Goal: Information Seeking & Learning: Learn about a topic

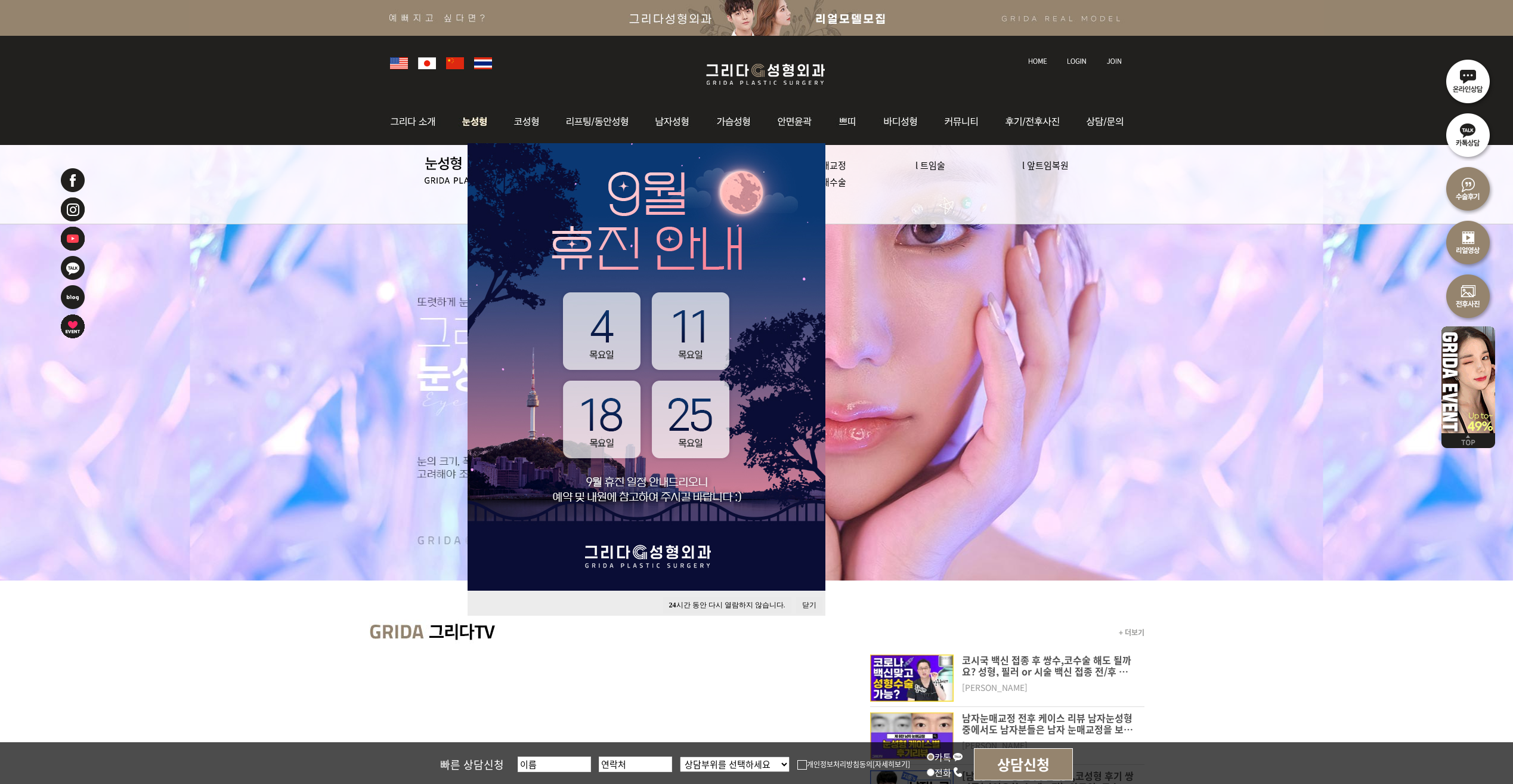
click at [490, 120] on img at bounding box center [474, 122] width 53 height 47
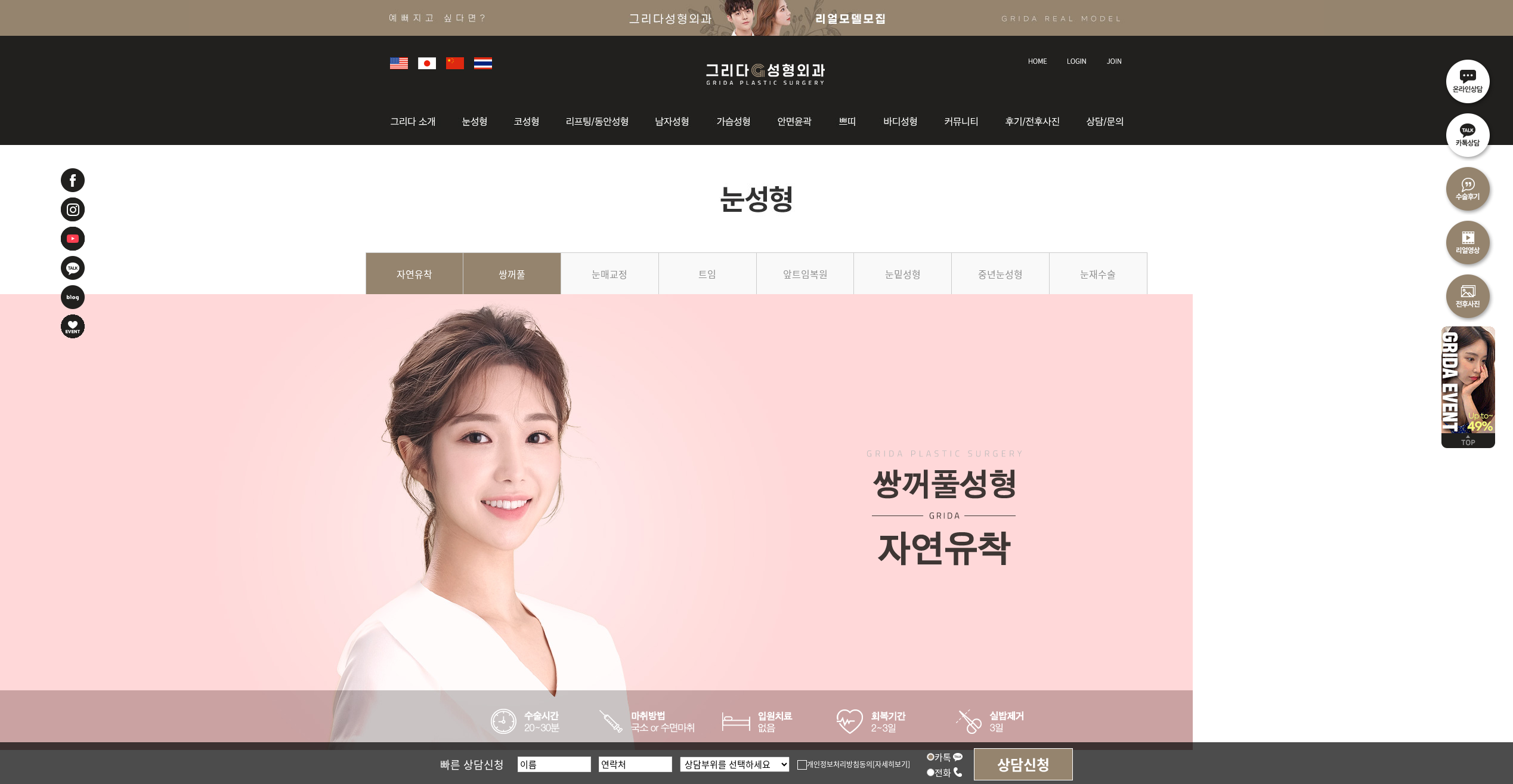
click at [520, 289] on link "쌍꺼풀" at bounding box center [512, 279] width 98 height 55
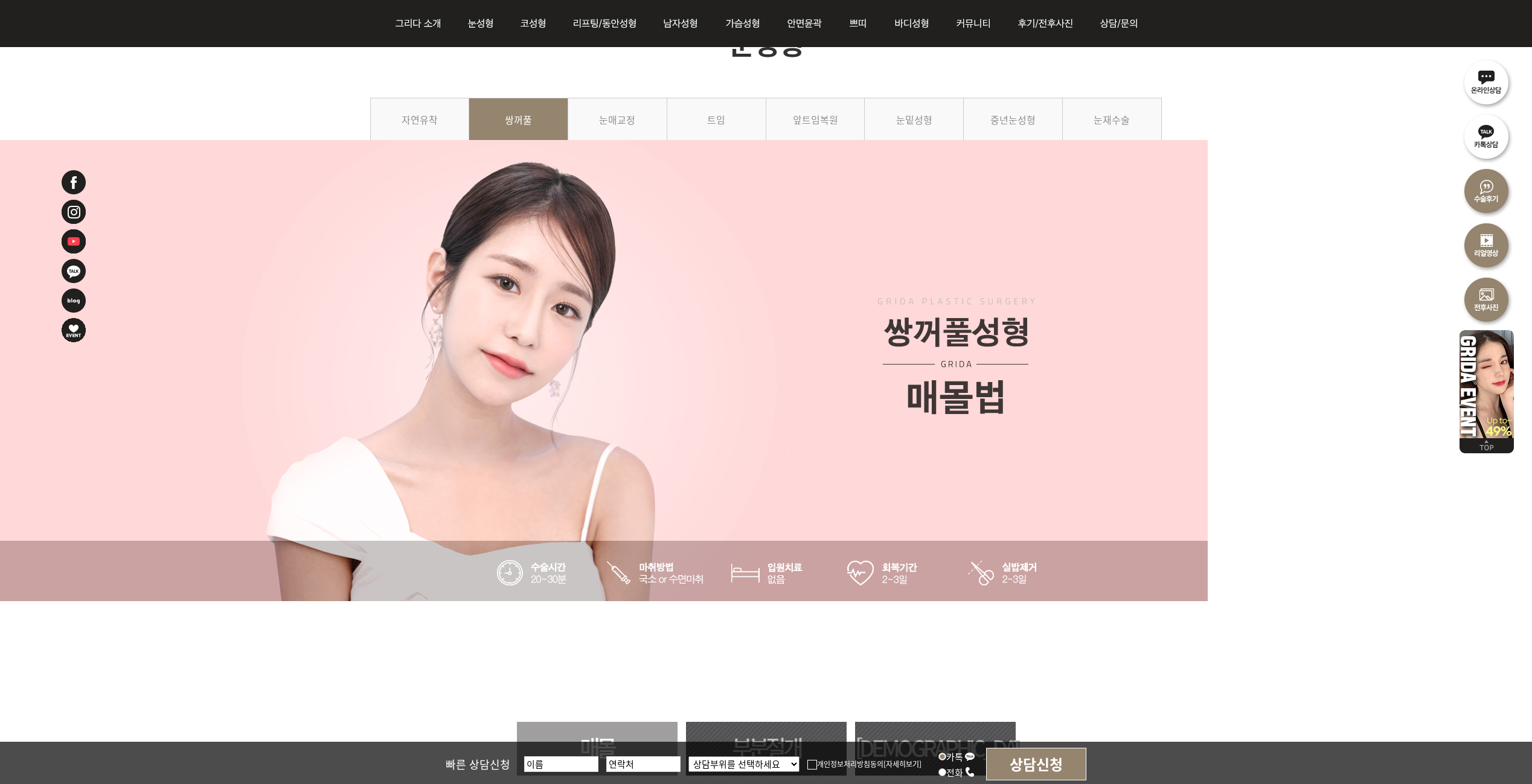
scroll to position [362, 0]
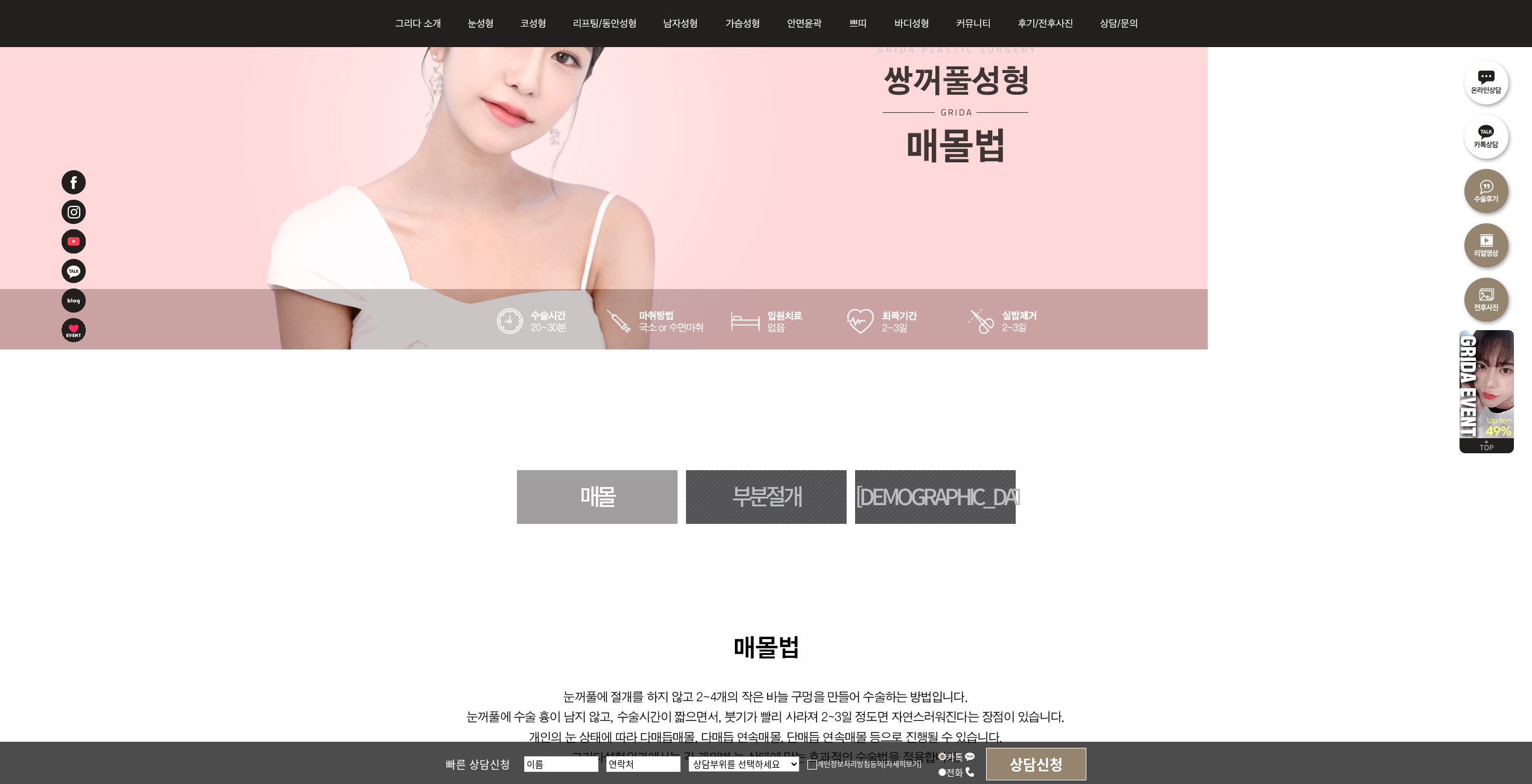
click at [763, 488] on link "부분절개" at bounding box center [766, 497] width 160 height 53
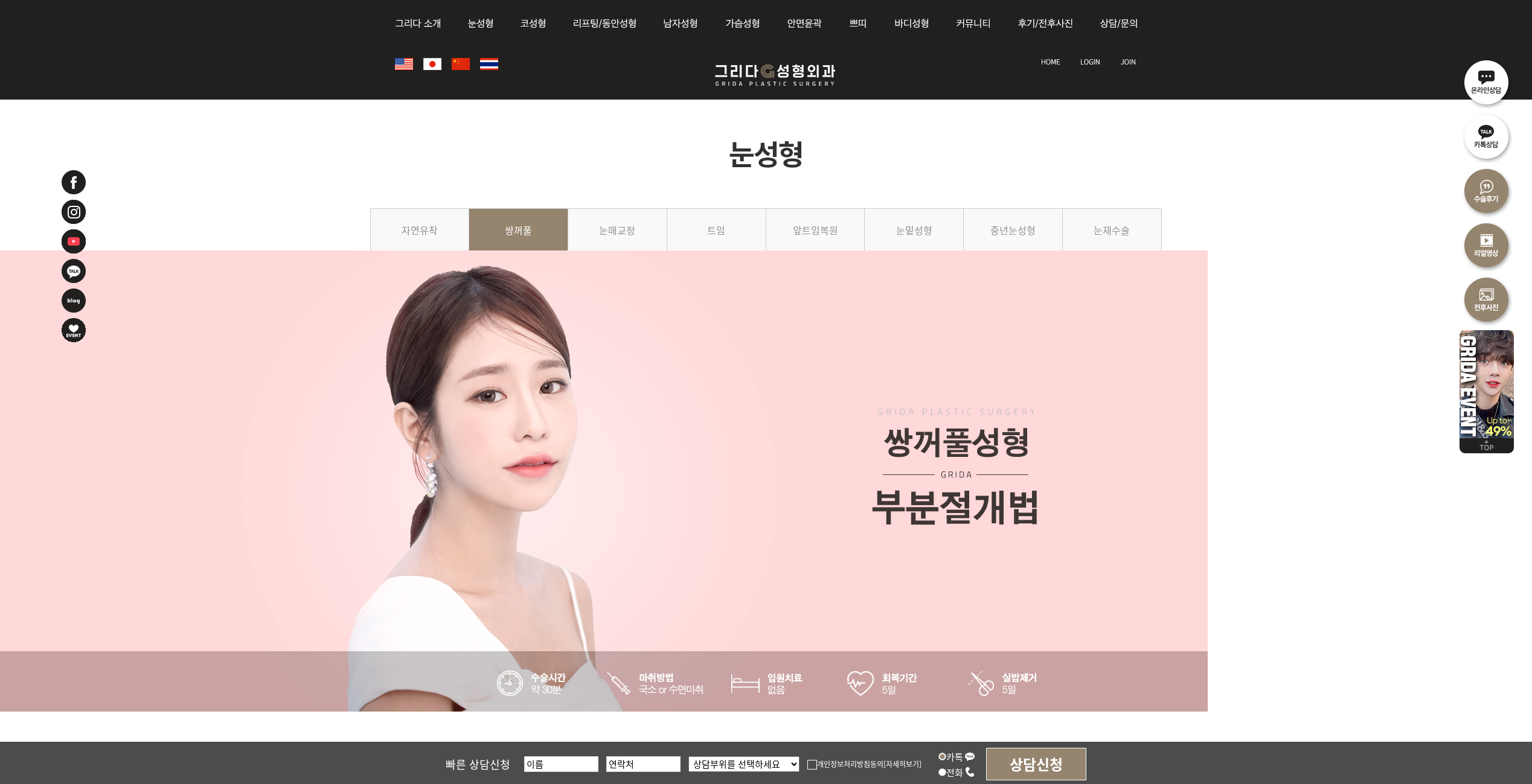
scroll to position [711, 0]
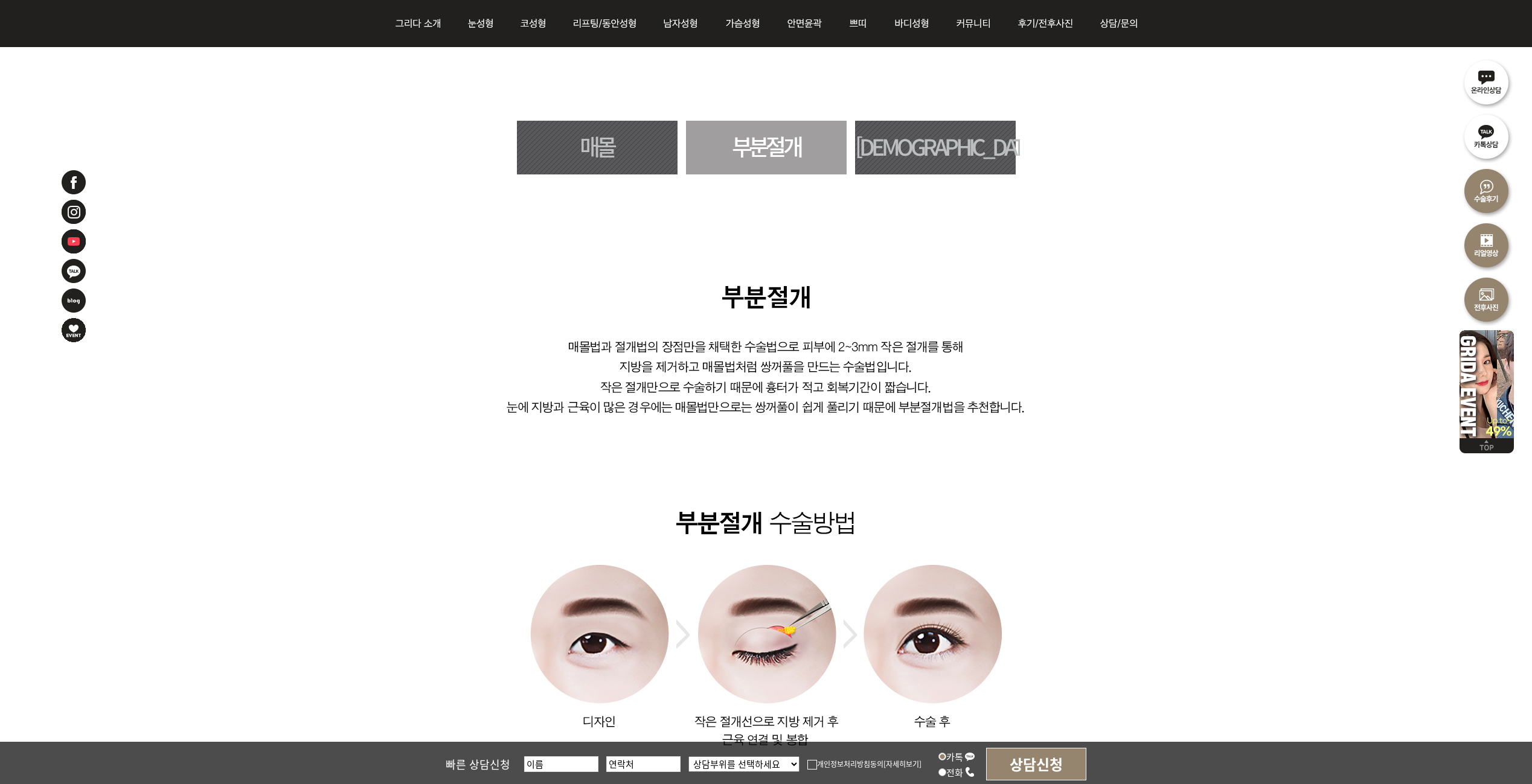
click at [963, 147] on link "[DEMOGRAPHIC_DATA]" at bounding box center [935, 147] width 160 height 53
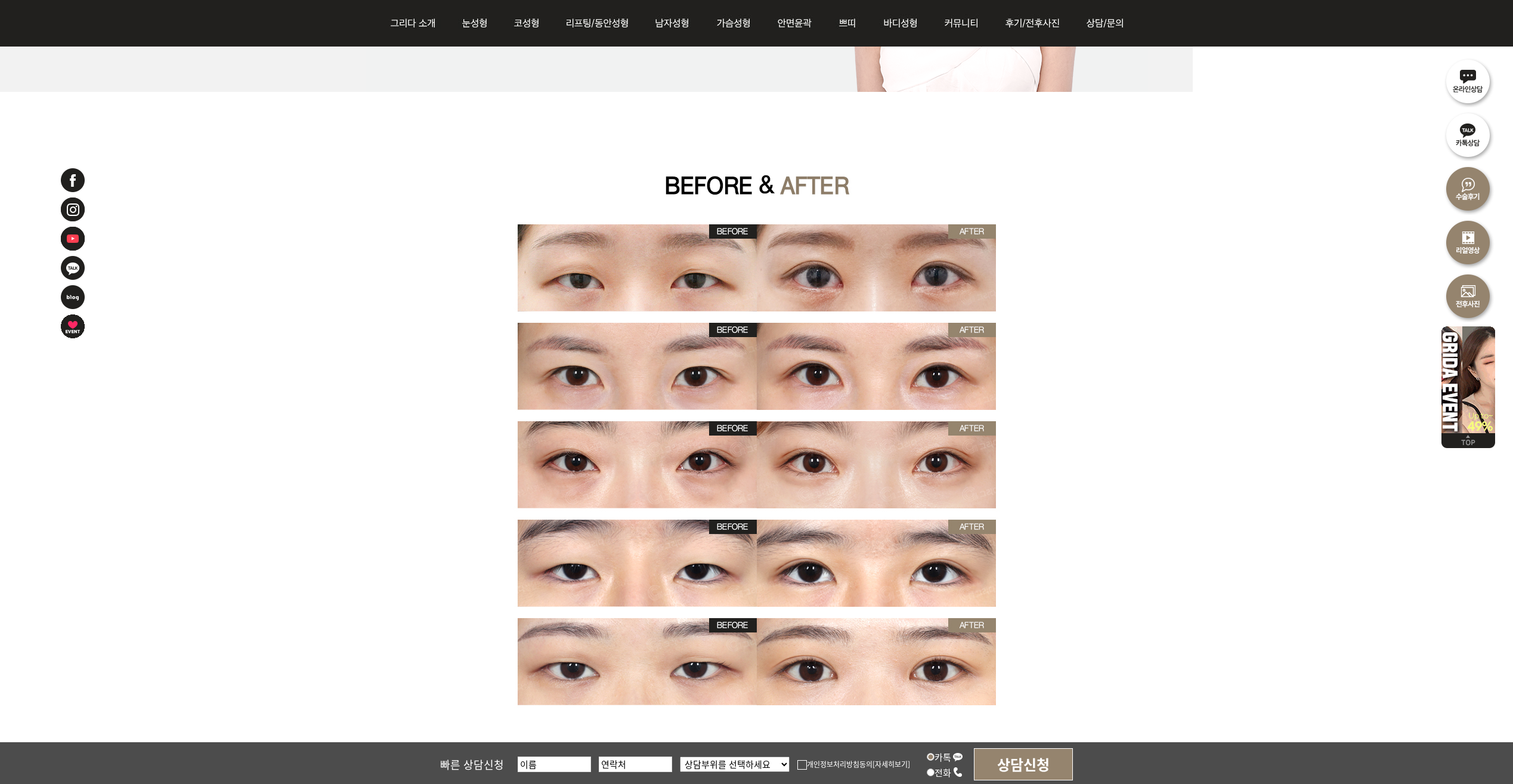
scroll to position [1777, 0]
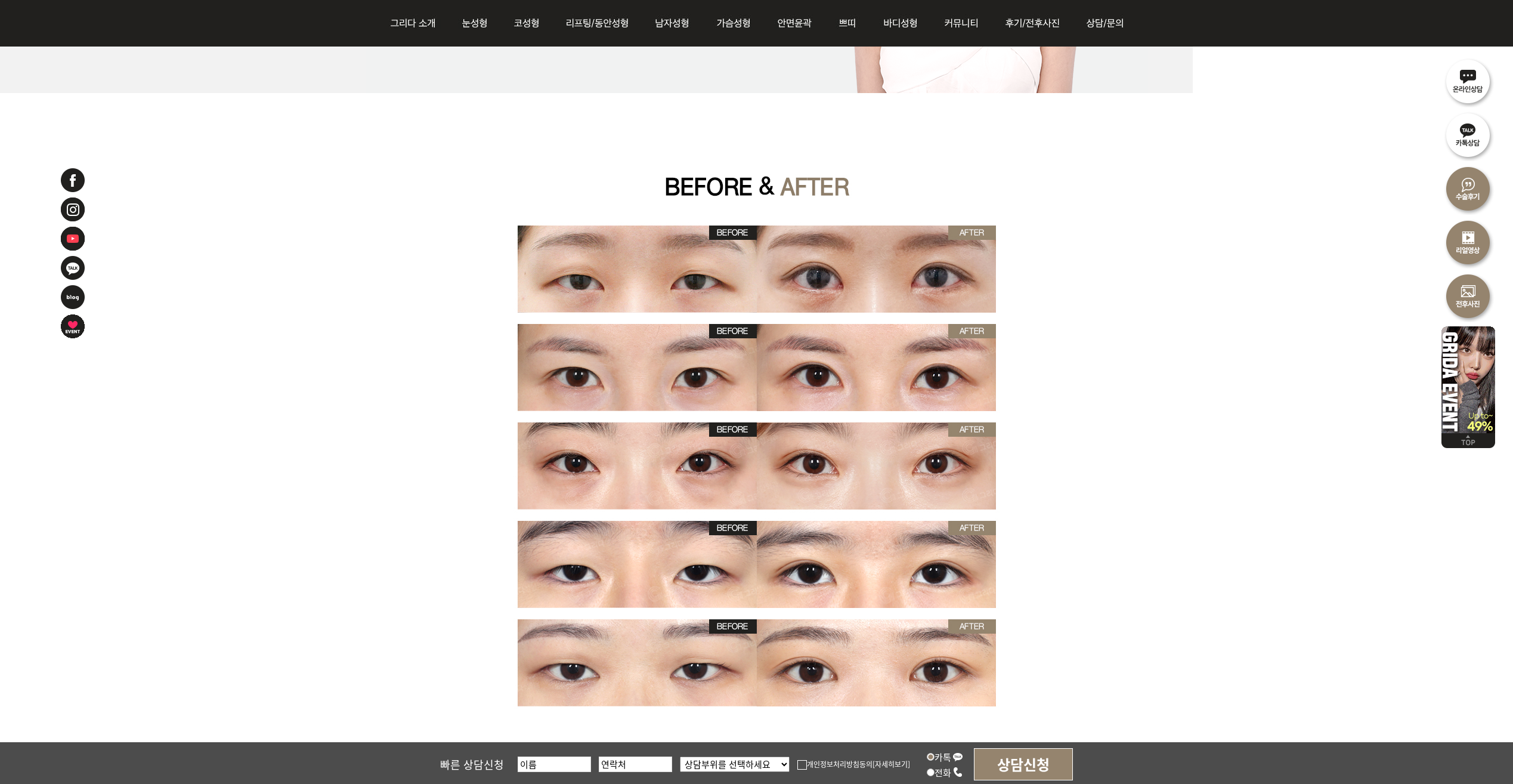
click at [1230, 252] on div "매몰 부분절개 [DEMOGRAPHIC_DATA]" at bounding box center [756, 511] width 1513 height 4081
